Goal: Task Accomplishment & Management: Use online tool/utility

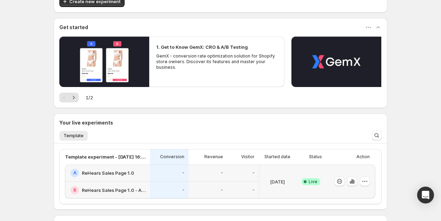
scroll to position [59, 0]
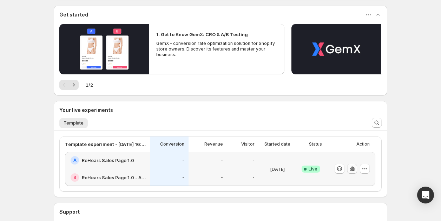
click at [351, 169] on icon "button" at bounding box center [351, 169] width 1 height 5
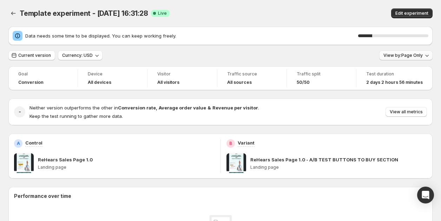
click at [387, 59] on button "View by: Page Only" at bounding box center [405, 56] width 53 height 10
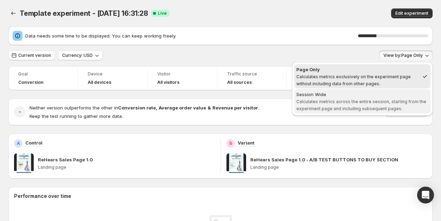
click at [333, 97] on div "Session Wide" at bounding box center [362, 94] width 132 height 7
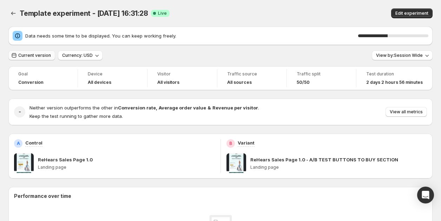
click at [38, 53] on span "Current version" at bounding box center [34, 56] width 33 height 6
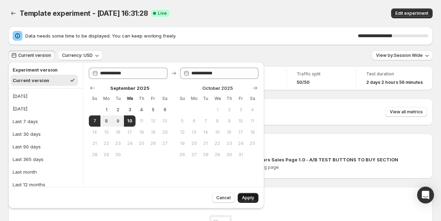
click at [247, 199] on span "Apply" at bounding box center [248, 198] width 12 height 6
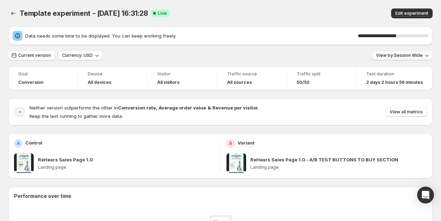
click at [381, 57] on span "View by: Session Wide" at bounding box center [399, 56] width 47 height 6
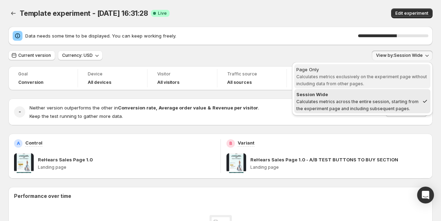
click at [359, 69] on div "Page Only" at bounding box center [362, 69] width 132 height 7
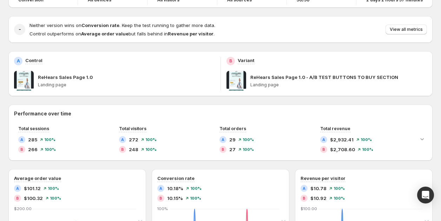
scroll to position [57, 0]
